Goal: Task Accomplishment & Management: Manage account settings

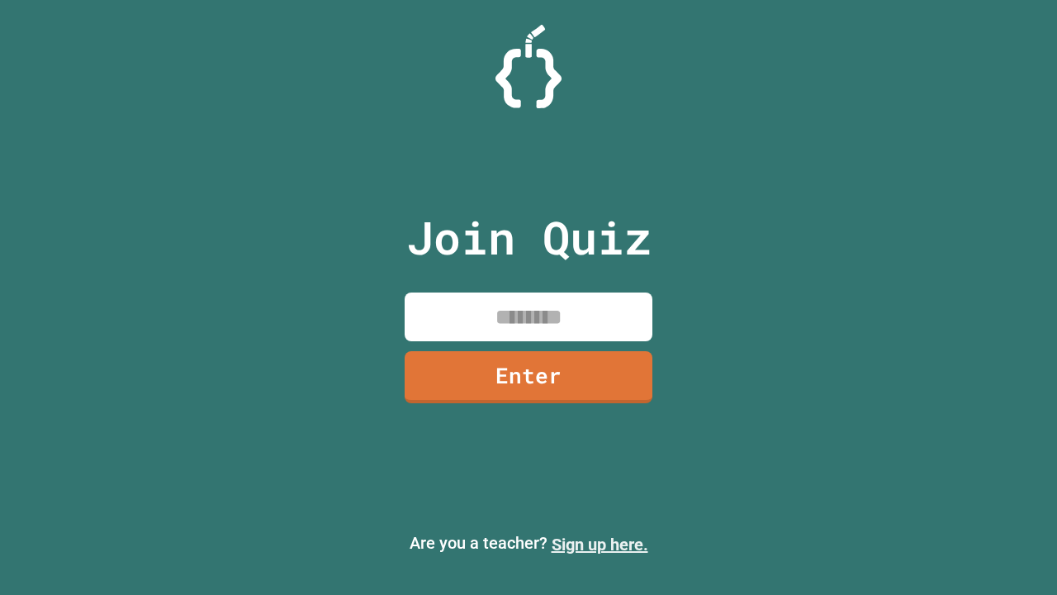
click at [600, 544] on link "Sign up here." at bounding box center [600, 544] width 97 height 20
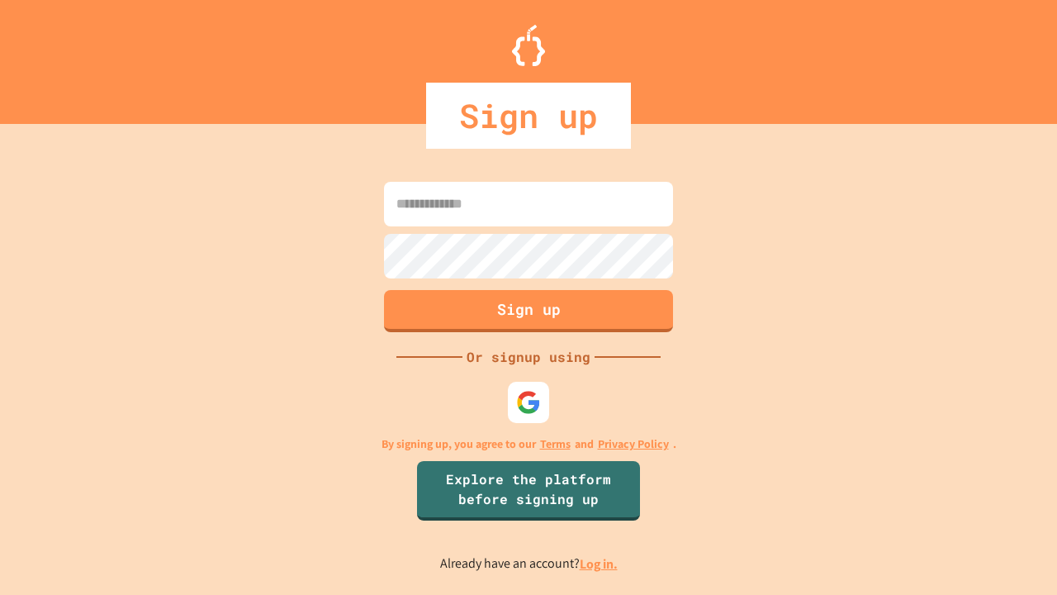
click at [600, 563] on link "Log in." at bounding box center [599, 563] width 38 height 17
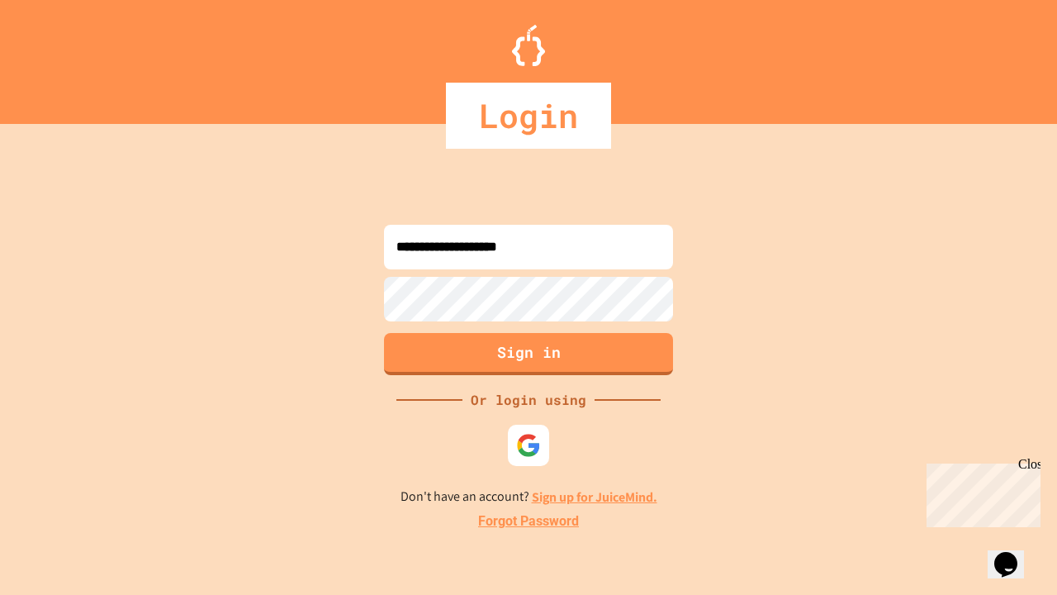
type input "**********"
